Goal: Task Accomplishment & Management: Manage account settings

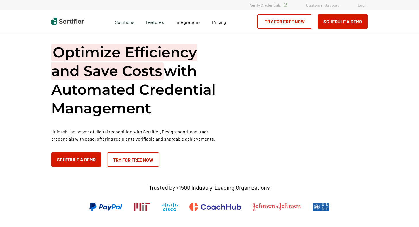
click at [360, 5] on link "Login" at bounding box center [362, 5] width 10 height 5
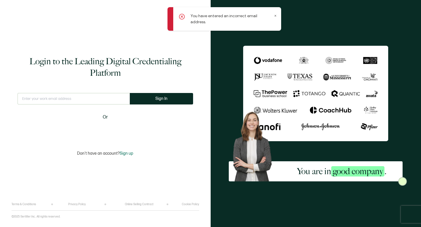
click at [89, 100] on input "text" at bounding box center [74, 99] width 112 height 12
type input "data@instituto.io"
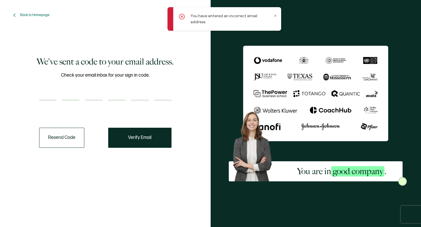
click at [275, 16] on icon at bounding box center [275, 15] width 3 height 3
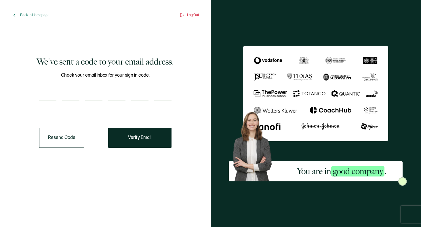
click at [52, 100] on input "number" at bounding box center [47, 95] width 17 height 12
paste input "6"
type input "6"
type input "7"
type input "2"
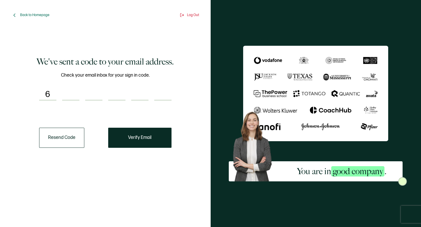
type input "2"
type input "5"
type input "2"
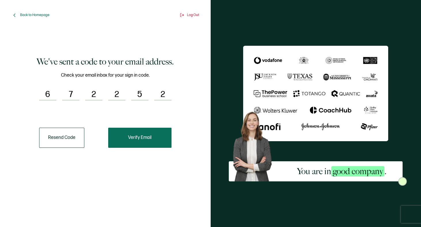
click at [125, 138] on button "Verify Email" at bounding box center [139, 138] width 63 height 20
